Goal: Transaction & Acquisition: Purchase product/service

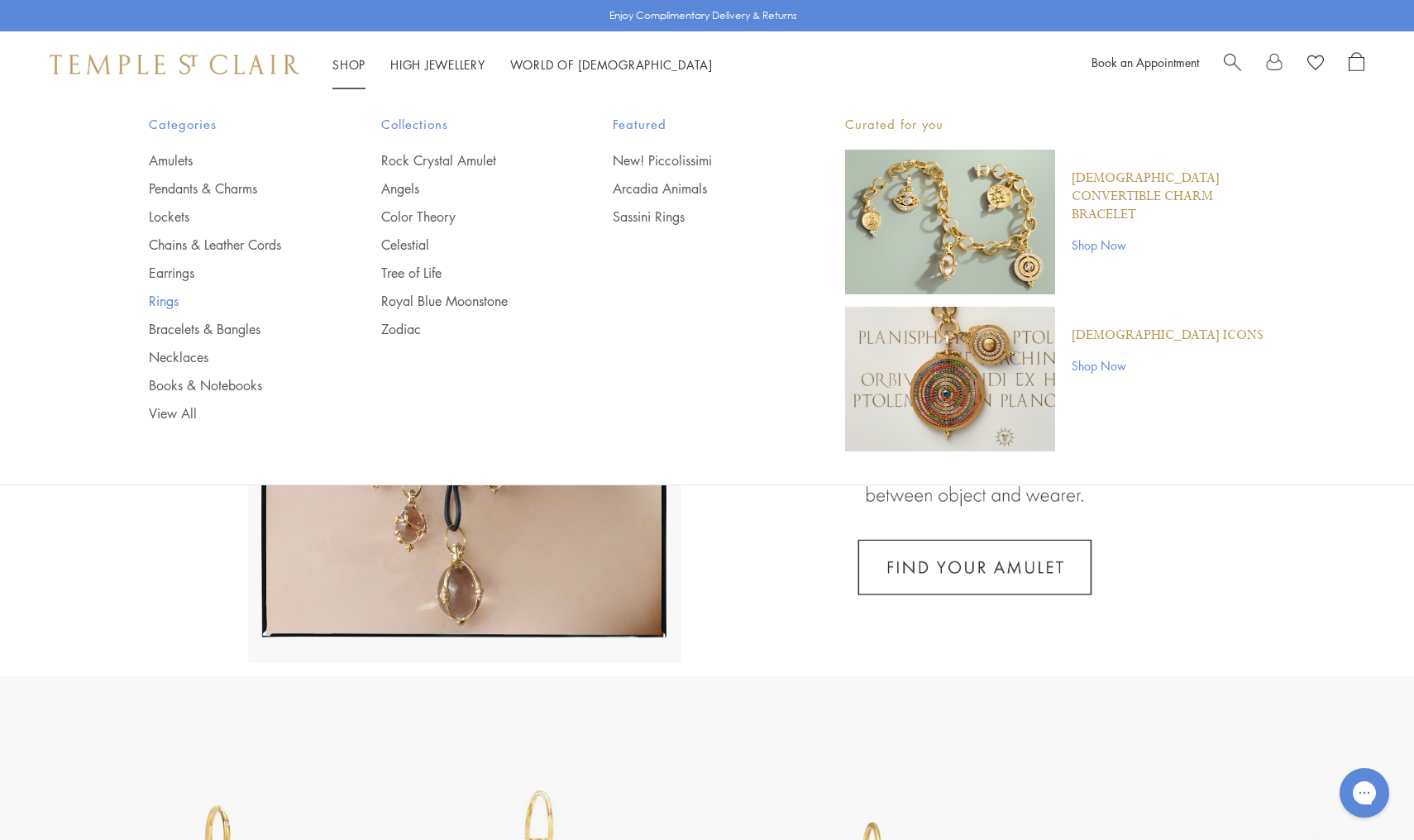
click at [158, 300] on link "Rings" at bounding box center [232, 301] width 166 height 18
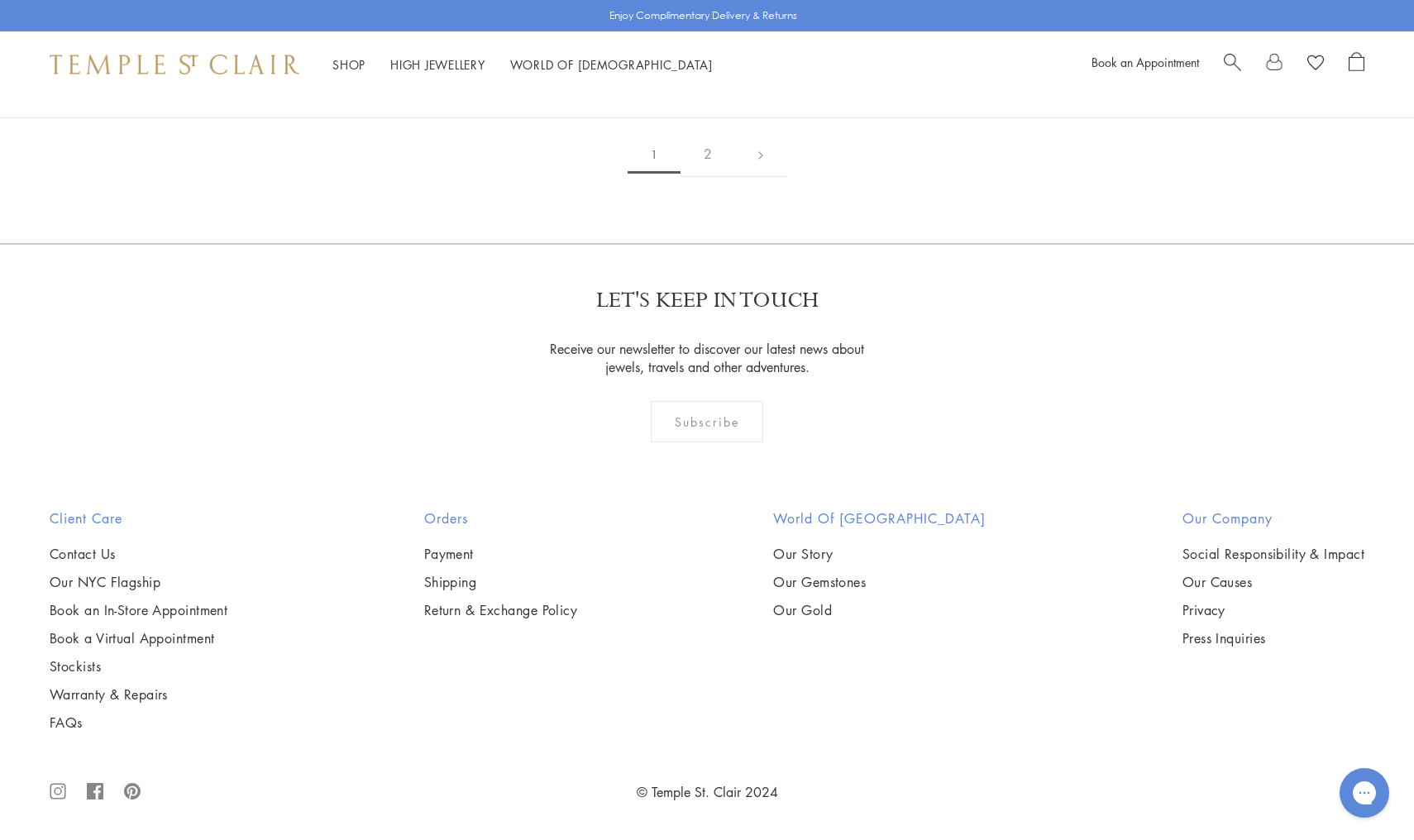
scroll to position [8151, 0]
click at [709, 177] on link "2" at bounding box center [707, 155] width 54 height 46
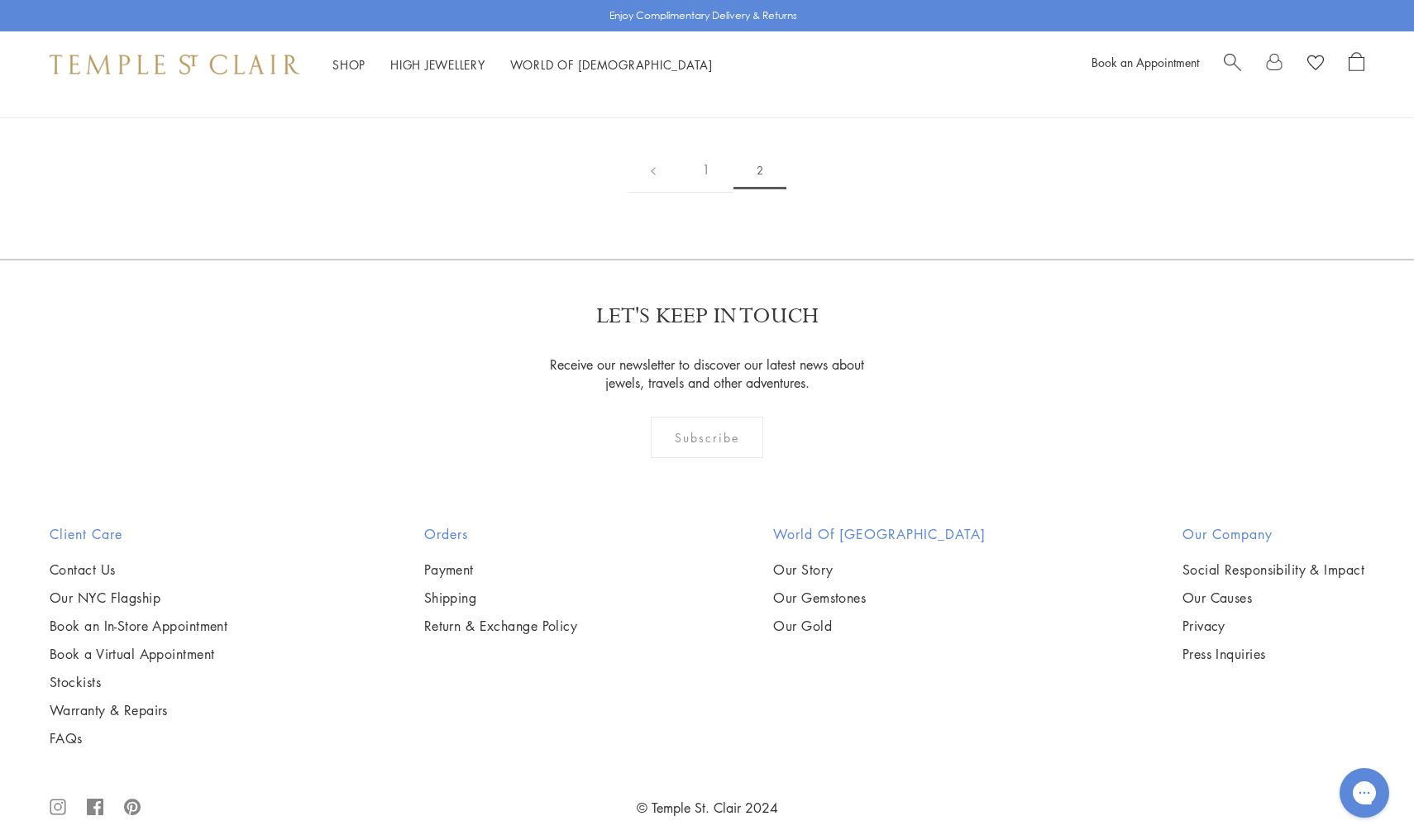
scroll to position [1017, 0]
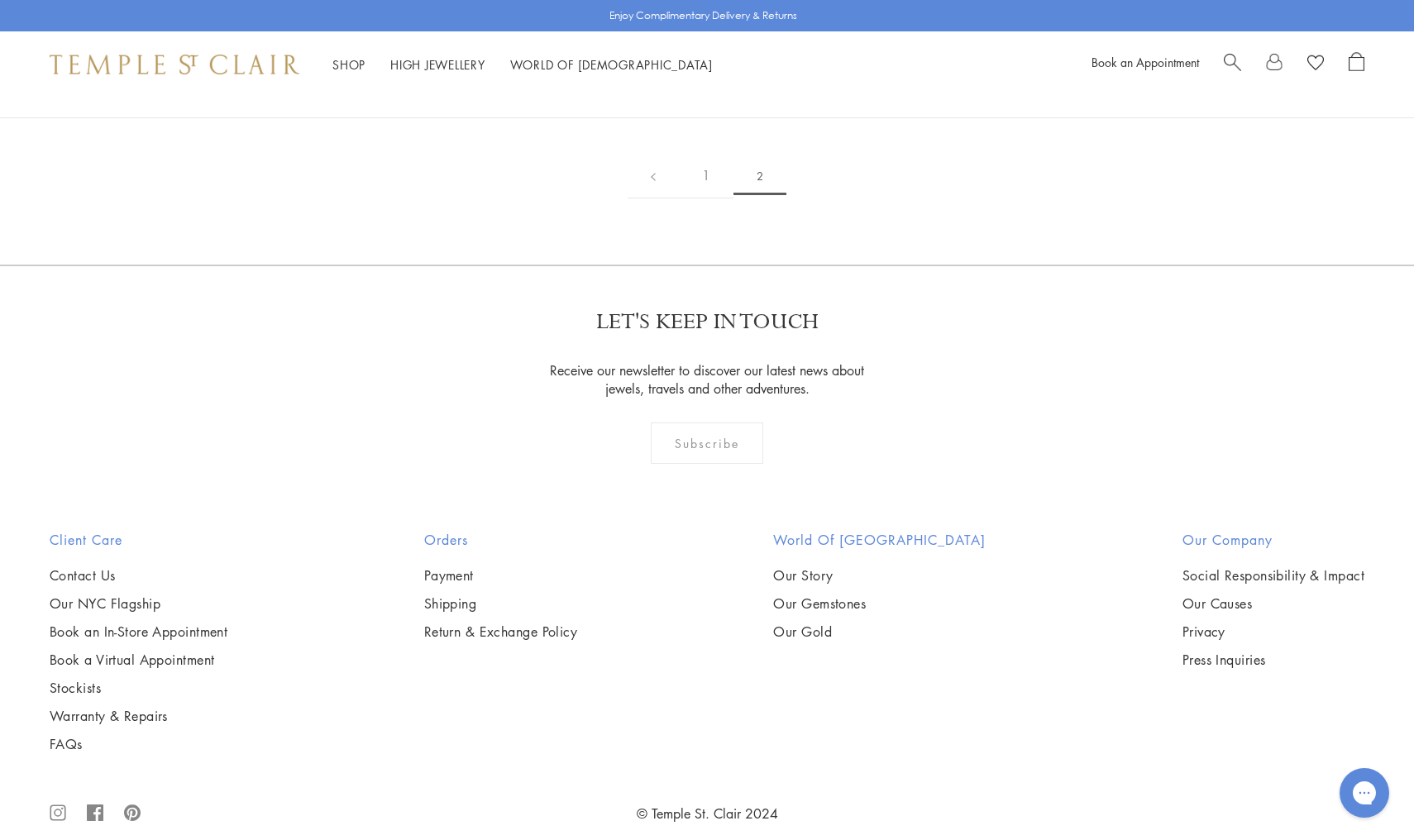
click at [0, 0] on img at bounding box center [0, 0] width 0 height 0
